Goal: Find specific page/section: Find specific page/section

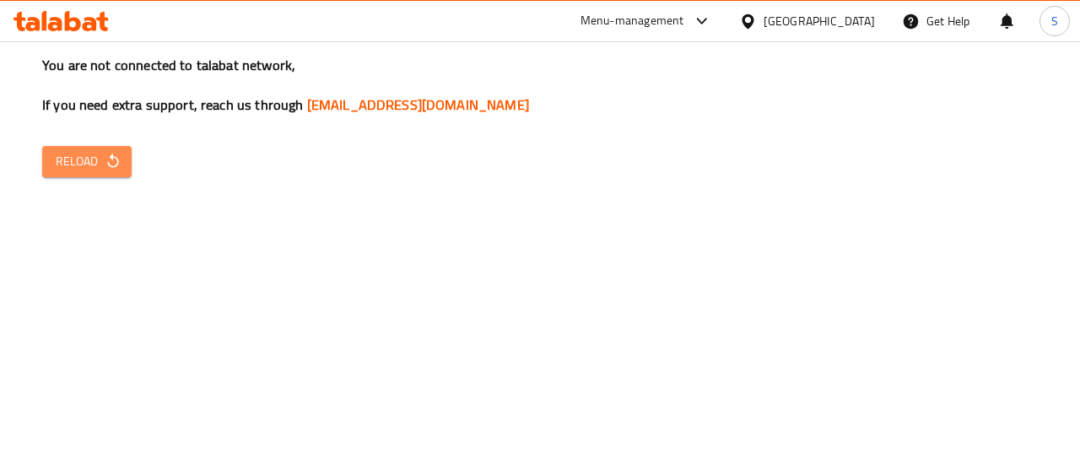
click at [106, 160] on icon "button" at bounding box center [113, 161] width 17 height 17
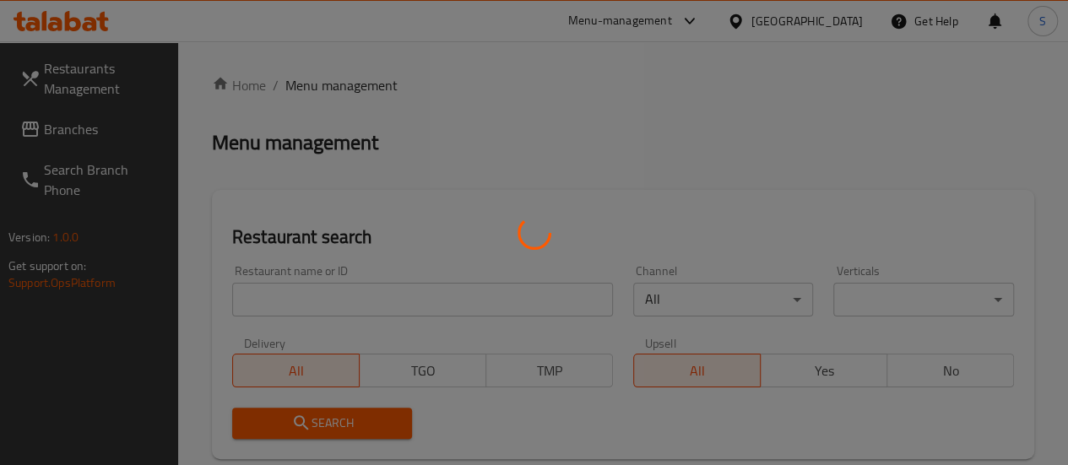
click at [113, 128] on div at bounding box center [534, 232] width 1068 height 465
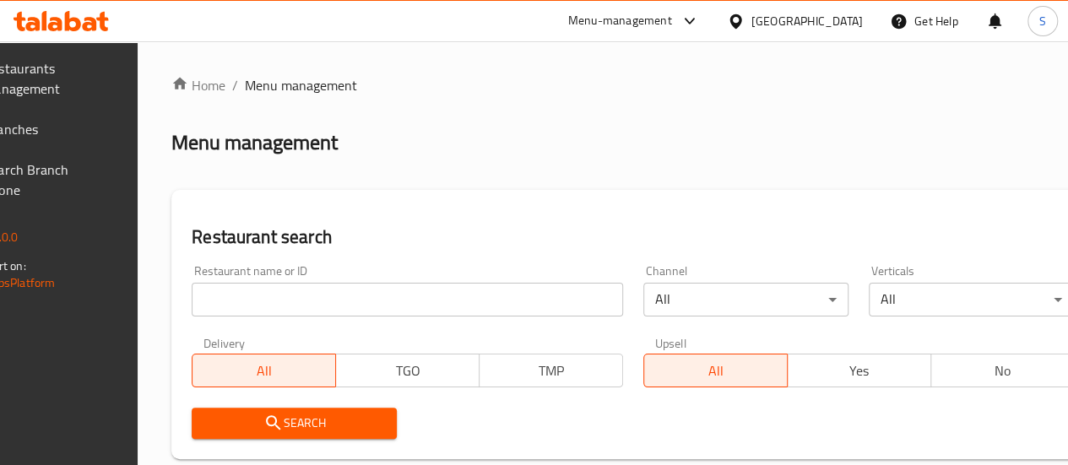
click at [105, 128] on span "Branches" at bounding box center [44, 129] width 121 height 20
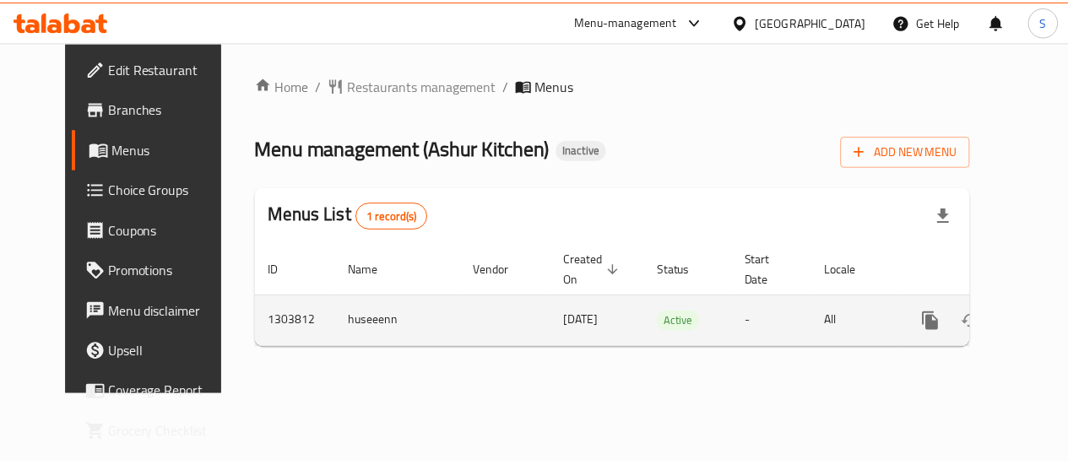
scroll to position [0, 6]
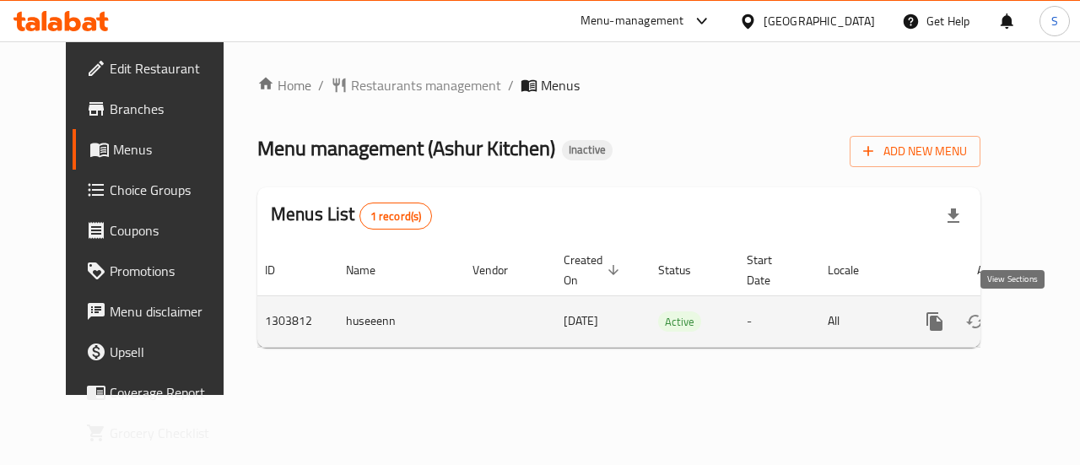
click at [1047, 329] on icon "enhanced table" at bounding box center [1057, 321] width 20 height 20
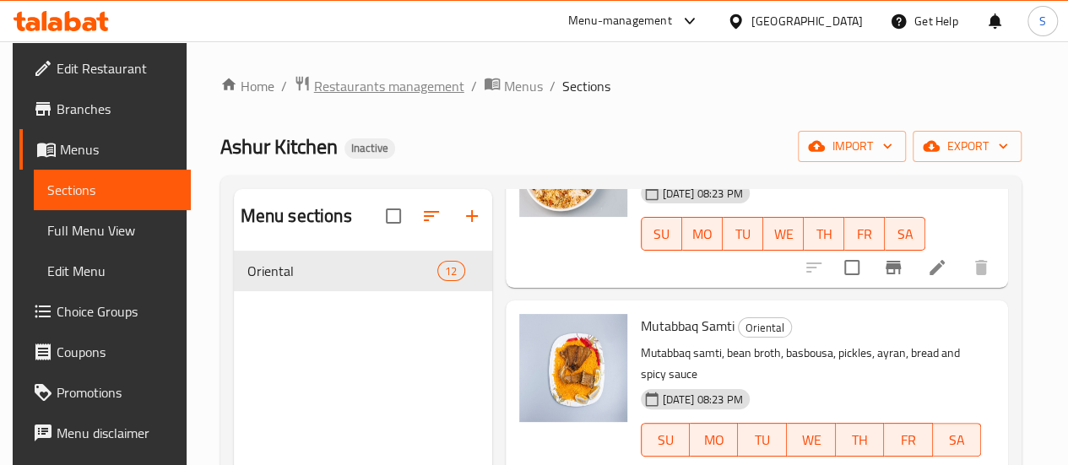
click at [350, 90] on span "Restaurants management" at bounding box center [389, 86] width 150 height 20
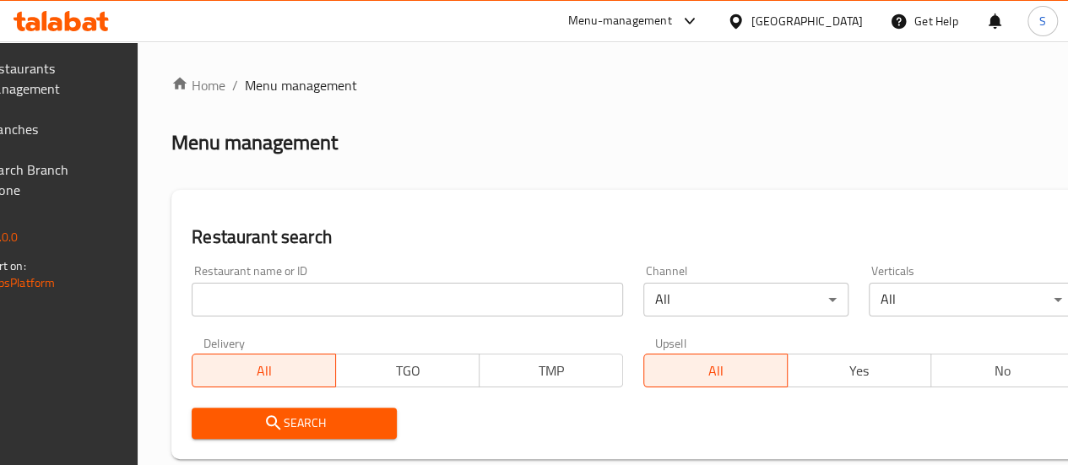
click at [100, 133] on span "Branches" at bounding box center [44, 129] width 121 height 20
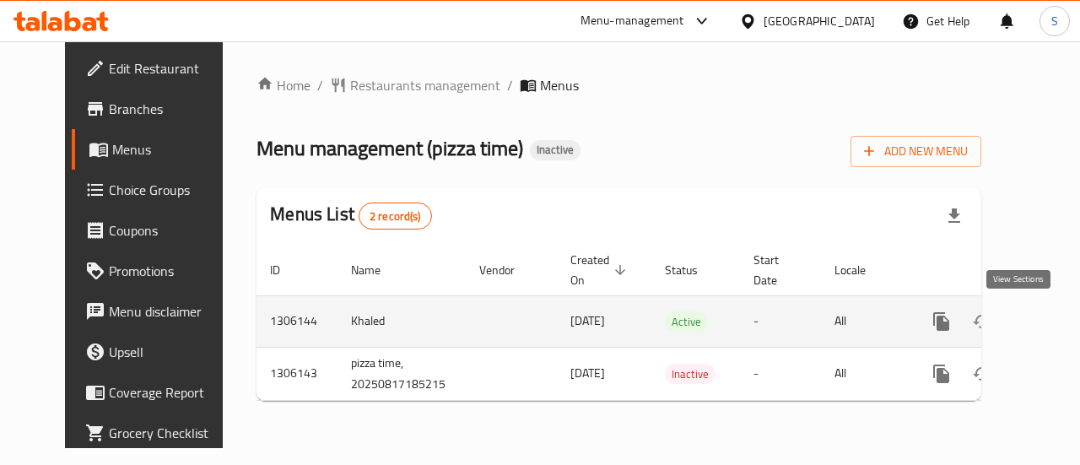
click at [1043, 333] on link "enhanced table" at bounding box center [1063, 321] width 41 height 41
